Goal: Transaction & Acquisition: Purchase product/service

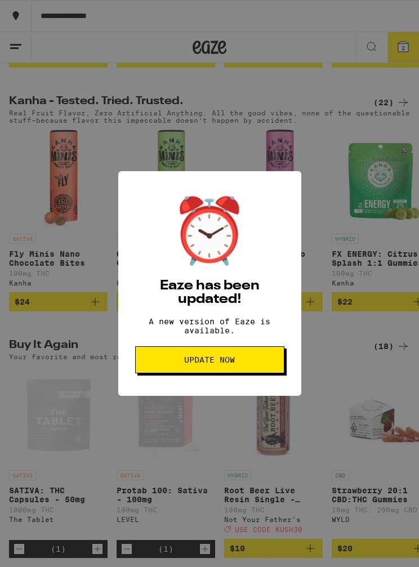
click at [184, 361] on span "Update Now" at bounding box center [209, 360] width 51 height 8
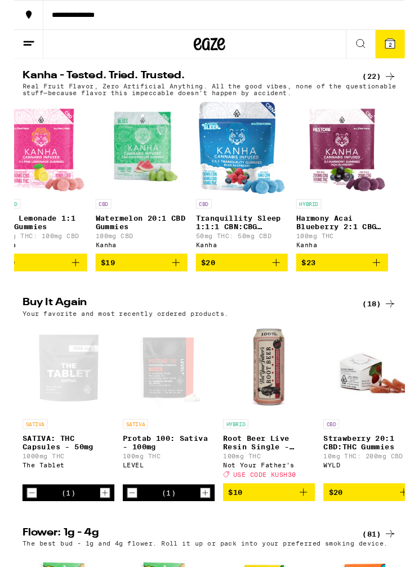
scroll to position [0, 1966]
